Goal: Task Accomplishment & Management: Manage account settings

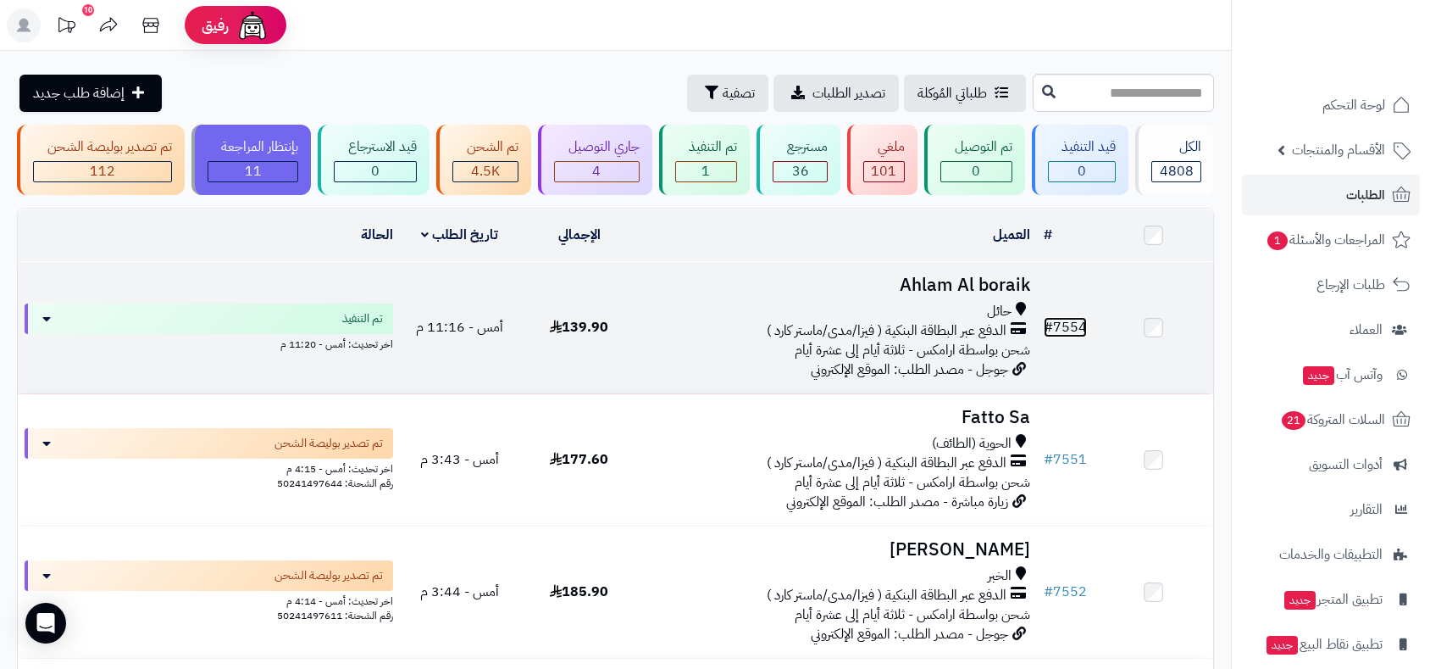
click at [1069, 320] on link "# 7554" at bounding box center [1065, 327] width 43 height 20
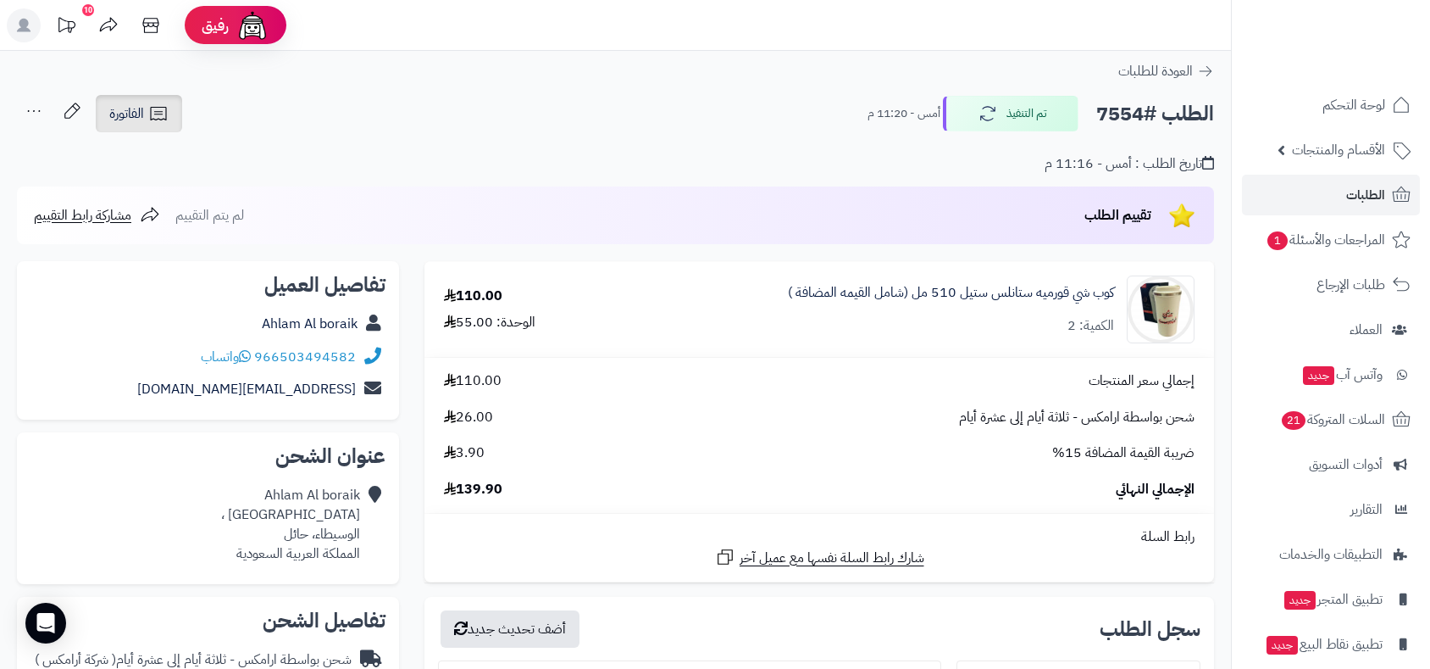
click at [121, 117] on span "الفاتورة" at bounding box center [126, 113] width 35 height 20
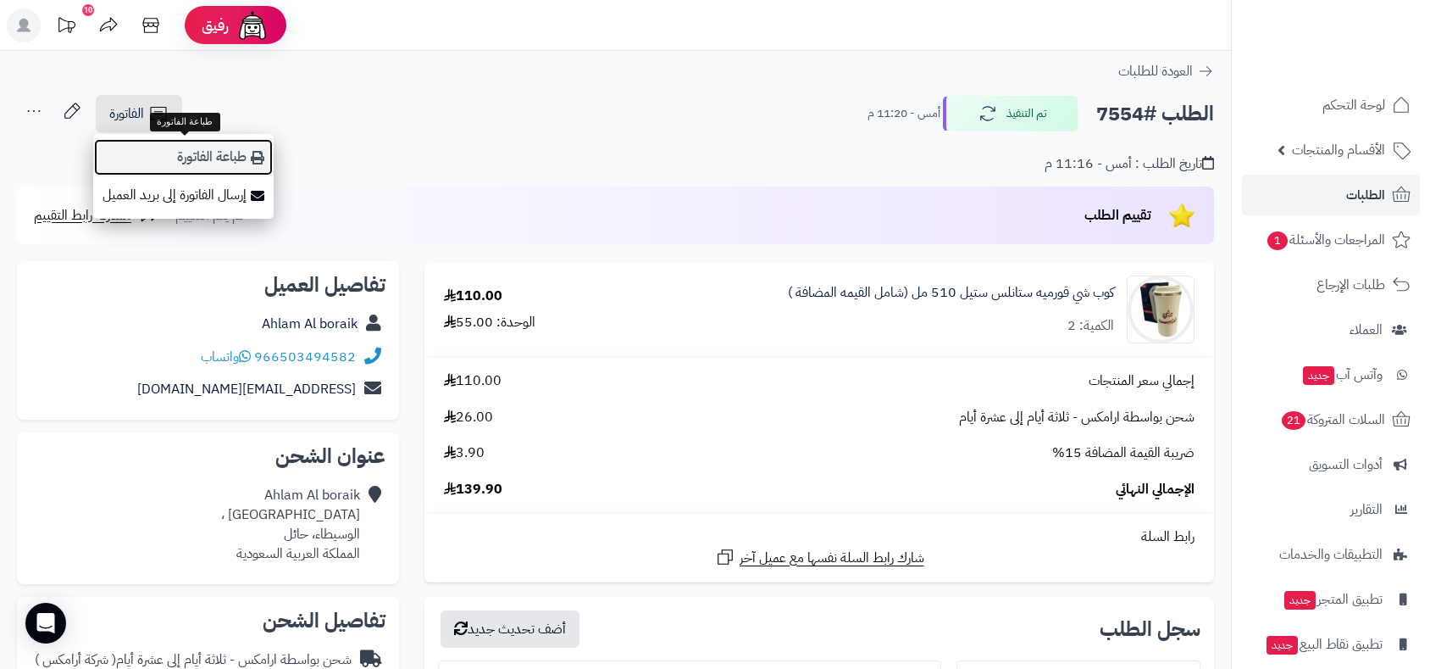
click at [185, 152] on link "طباعة الفاتورة" at bounding box center [183, 157] width 180 height 38
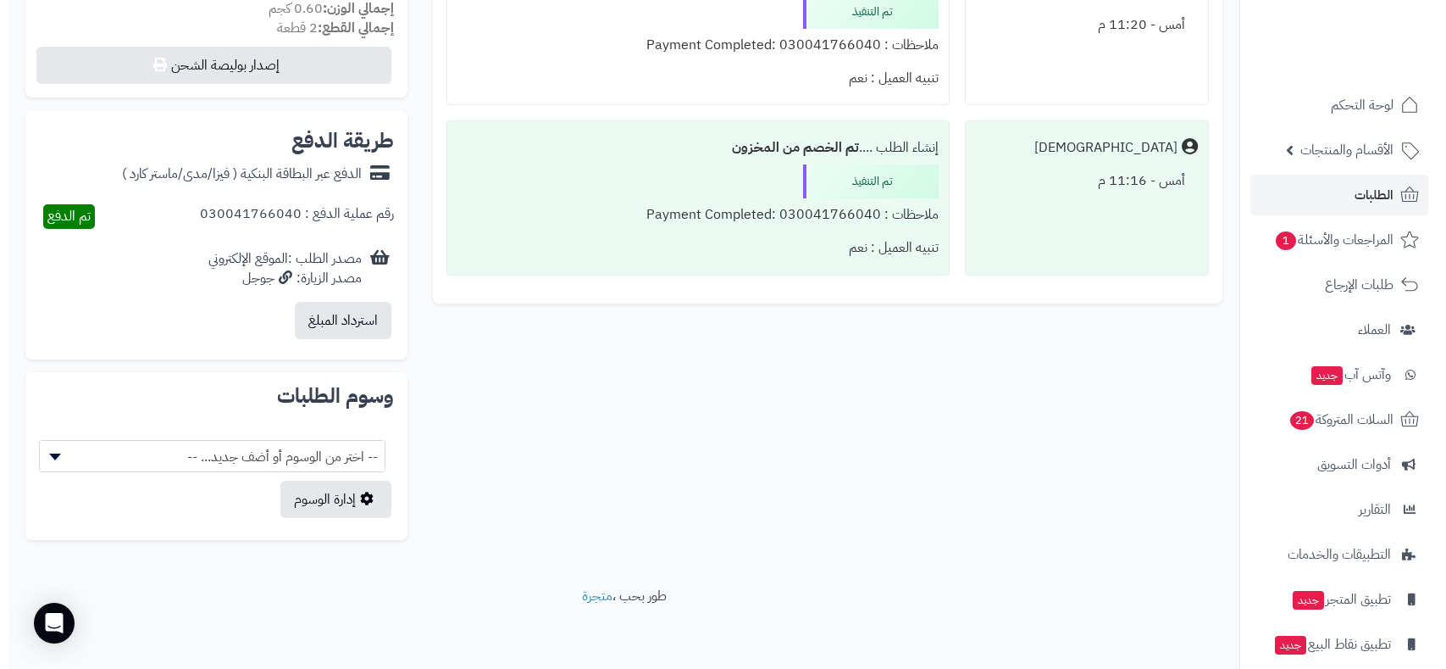
scroll to position [677, 0]
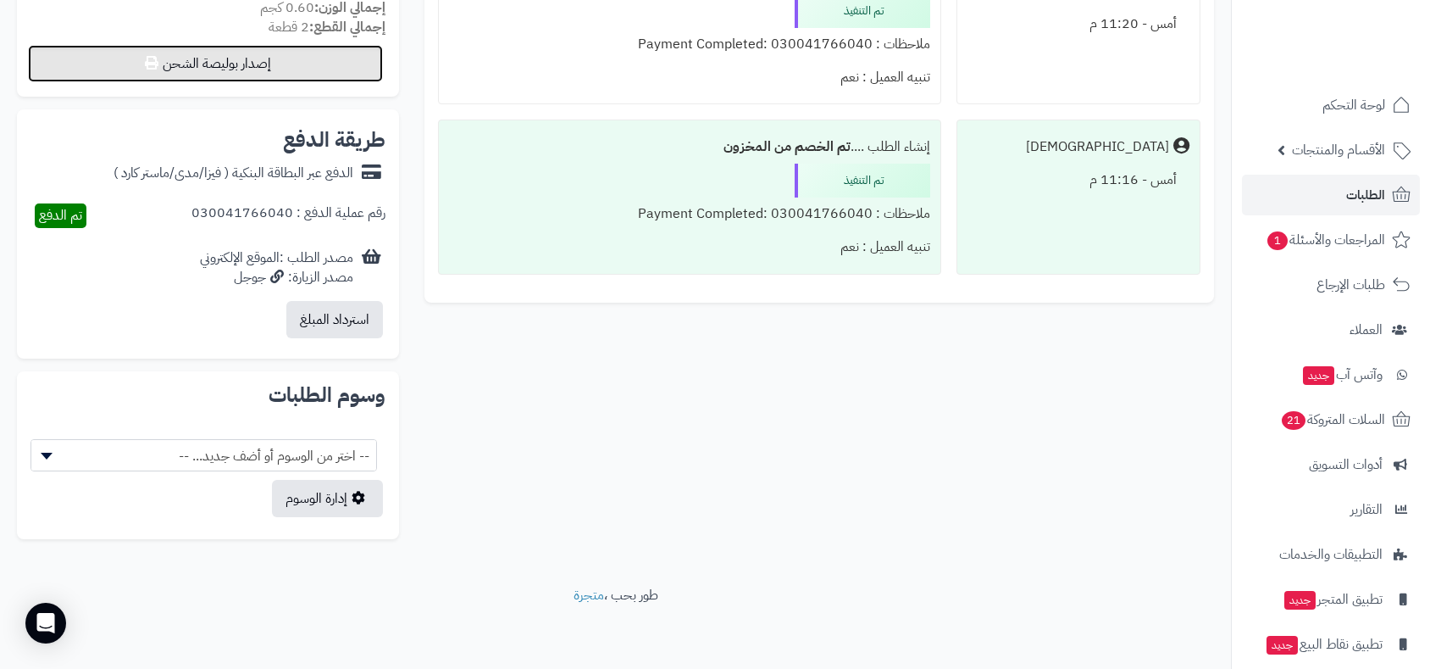
click at [300, 68] on button "إصدار بوليصة الشحن" at bounding box center [205, 63] width 355 height 37
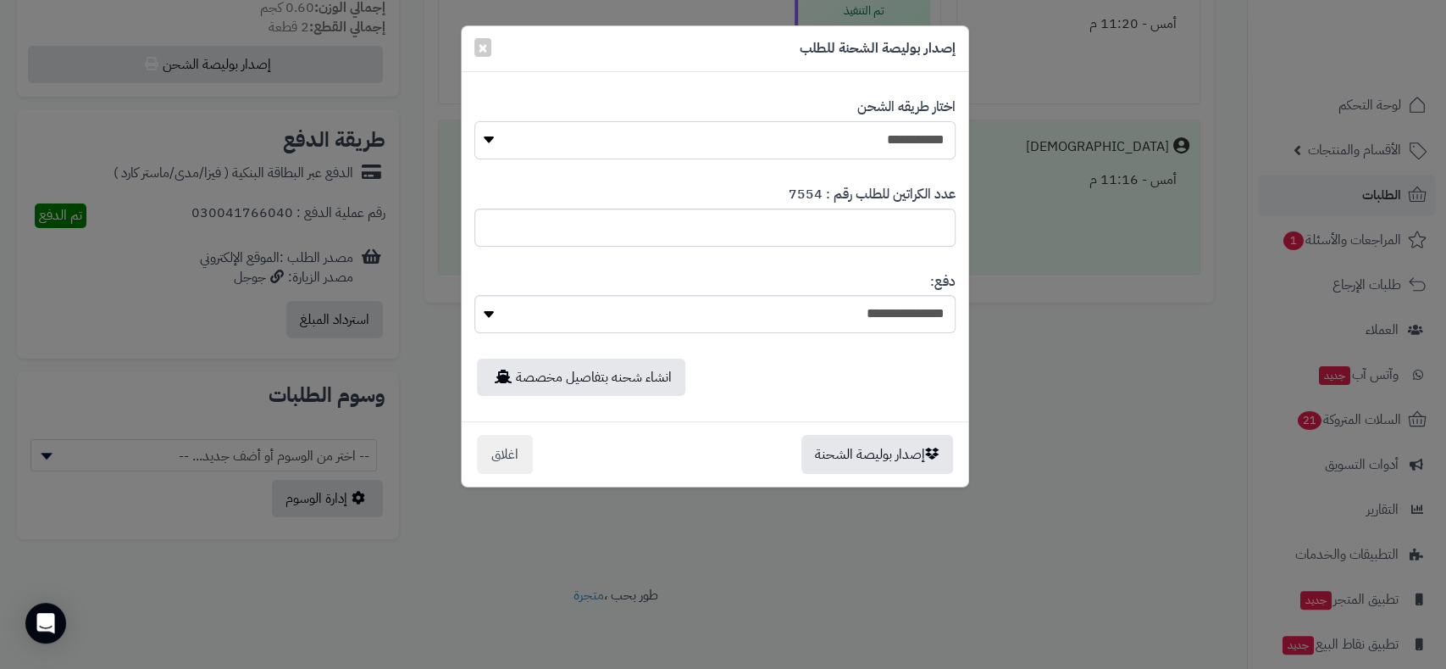
click at [811, 144] on select "**********" at bounding box center [715, 140] width 481 height 38
click at [896, 447] on button "إصدار بوليصة الشحنة" at bounding box center [878, 453] width 152 height 39
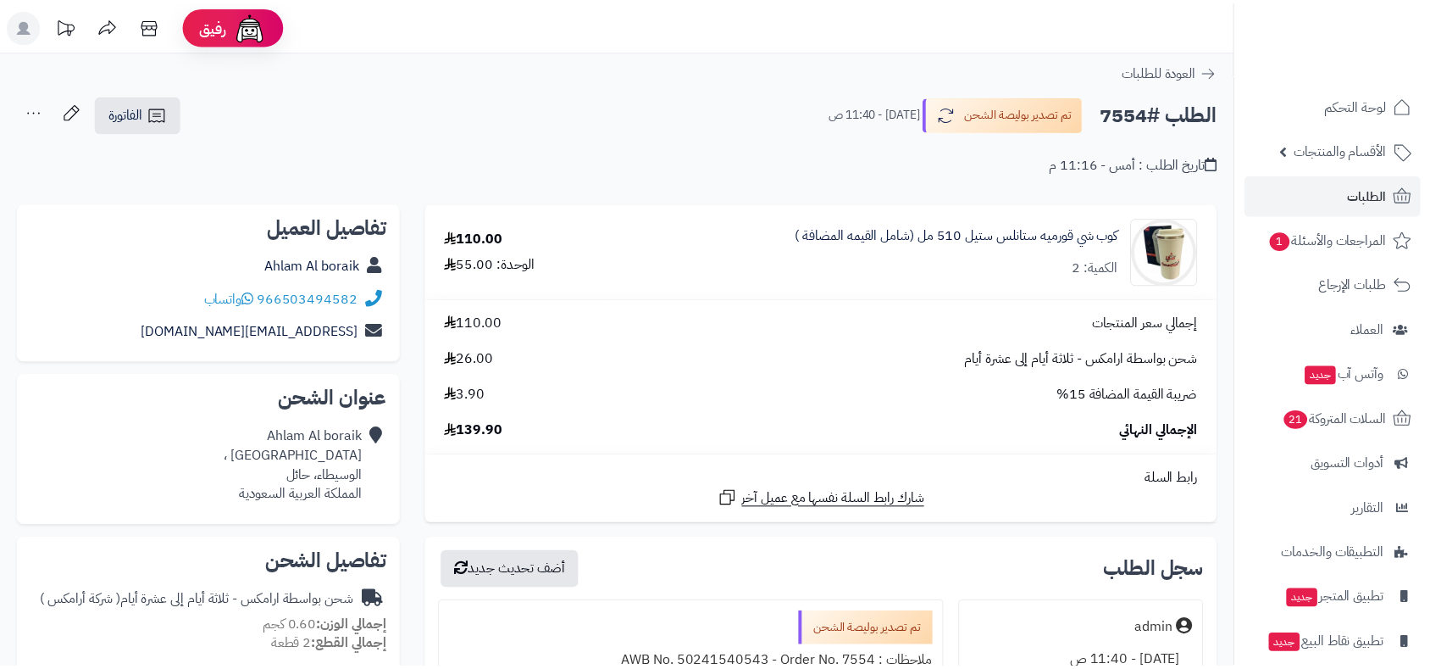
scroll to position [677, 0]
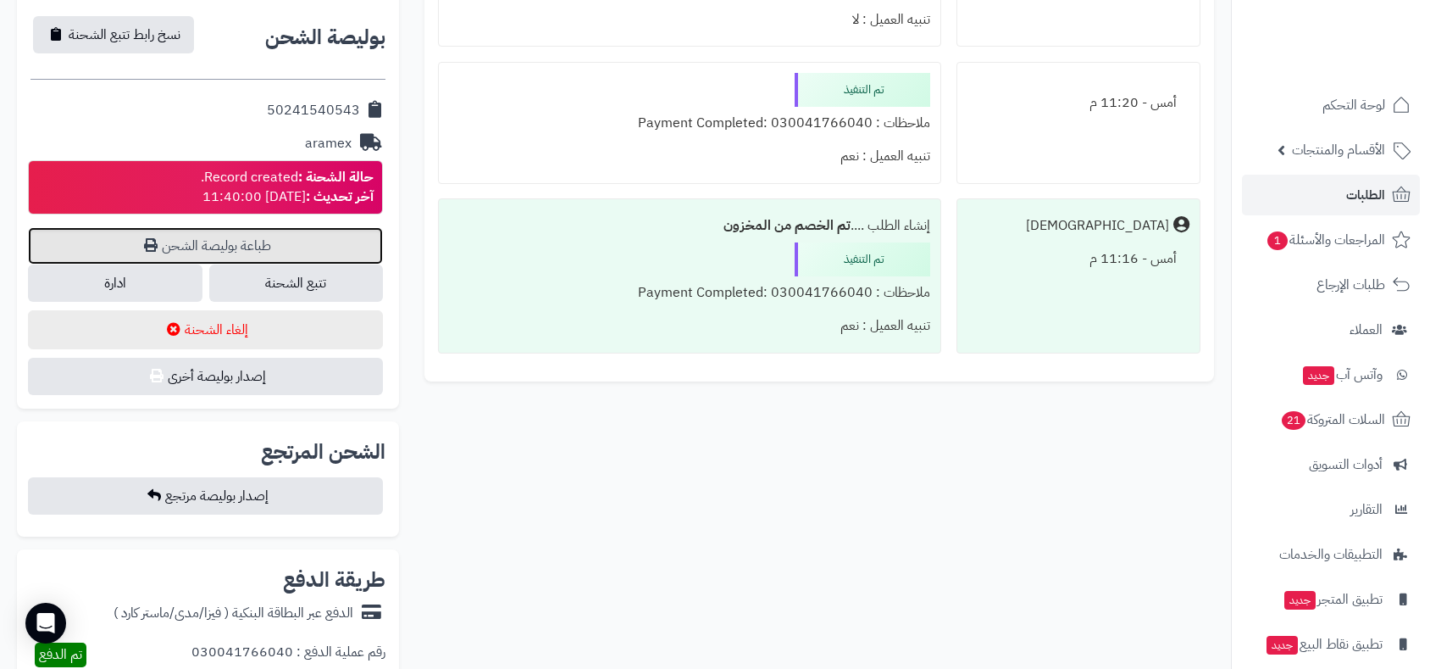
click at [235, 236] on link "طباعة بوليصة الشحن" at bounding box center [205, 245] width 355 height 37
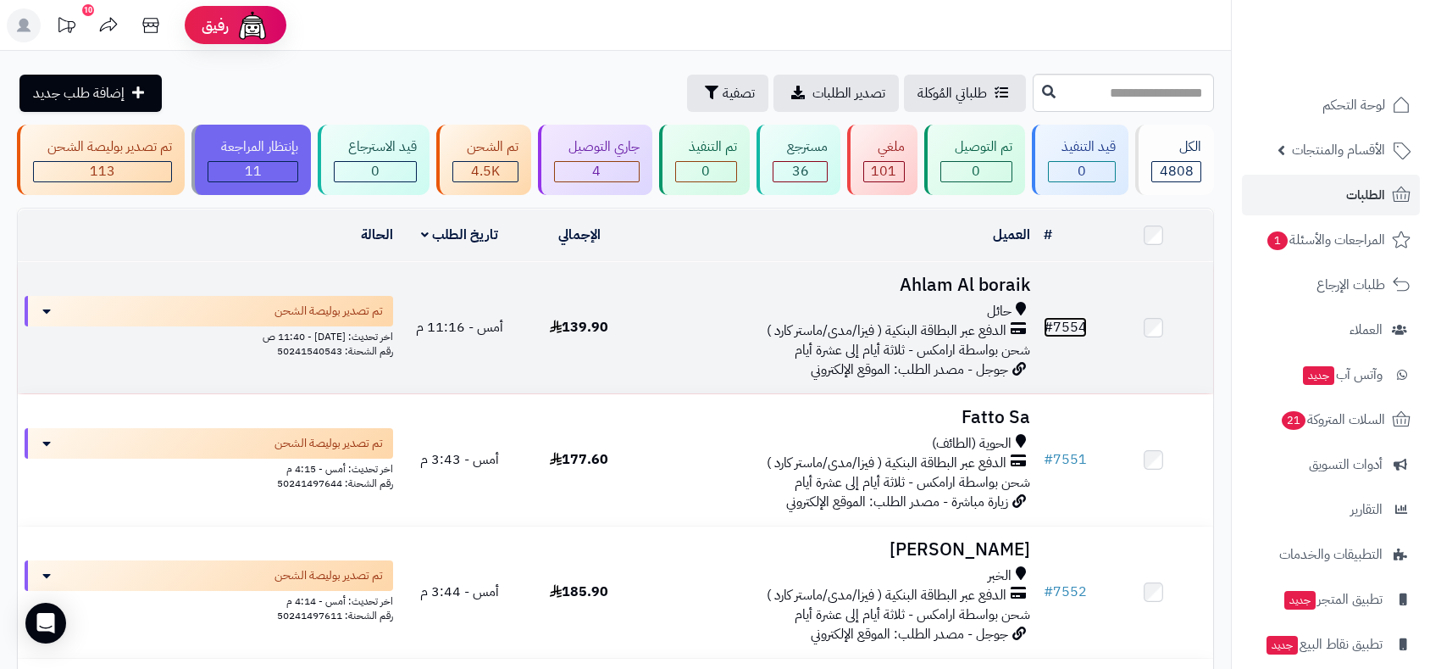
click at [1066, 321] on link "# 7554" at bounding box center [1065, 327] width 43 height 20
